Goal: Find specific page/section: Find specific page/section

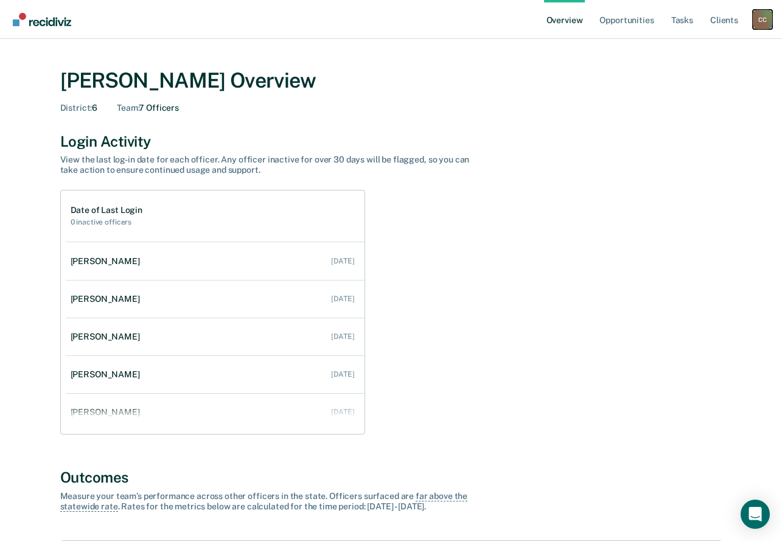
click at [762, 19] on div "C C" at bounding box center [762, 19] width 19 height 19
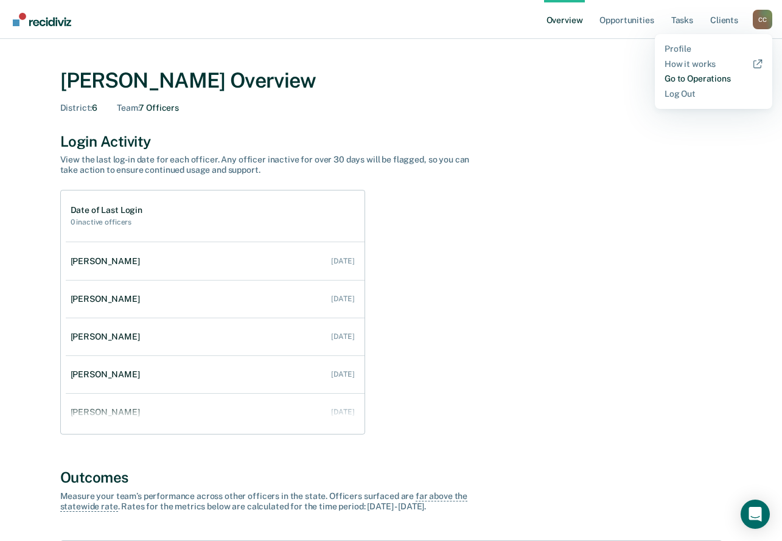
click at [699, 76] on link "Go to Operations" at bounding box center [714, 79] width 98 height 10
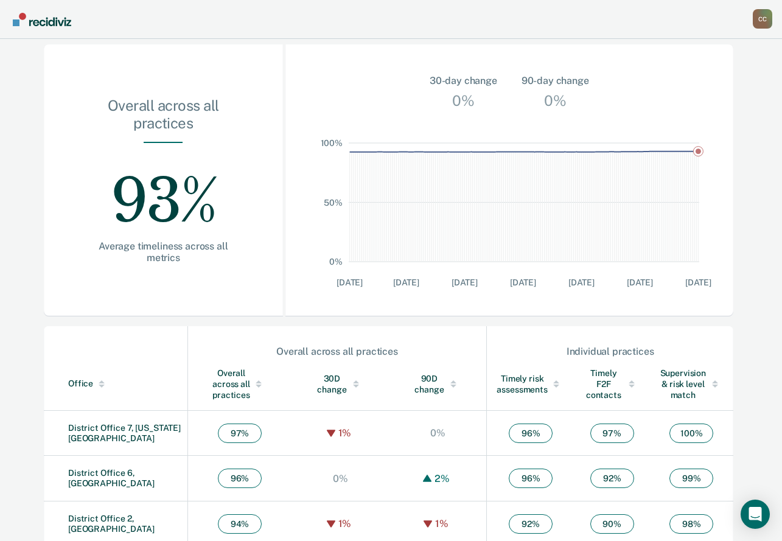
scroll to position [321, 0]
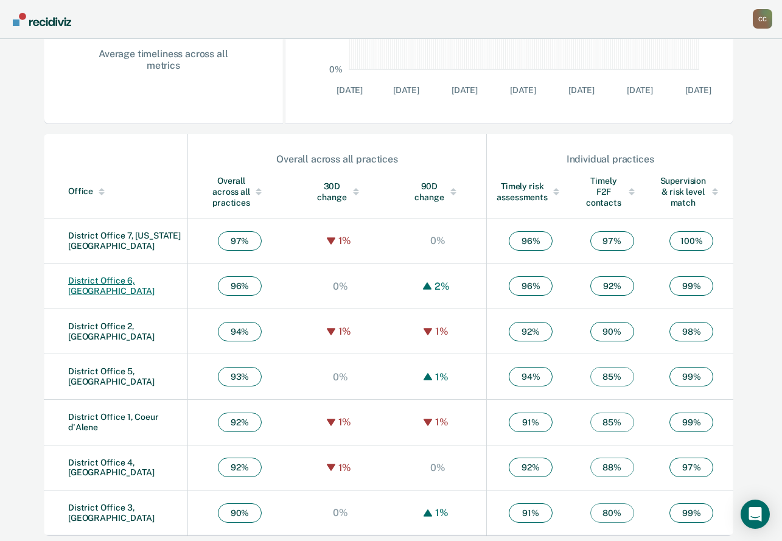
click at [95, 281] on link "District Office 6, Pocatello" at bounding box center [111, 286] width 86 height 20
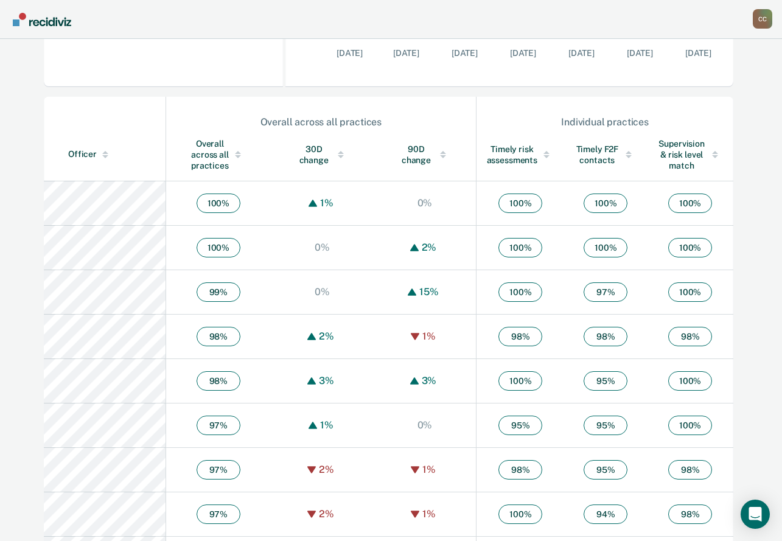
scroll to position [381, 0]
